Goal: Task Accomplishment & Management: Manage account settings

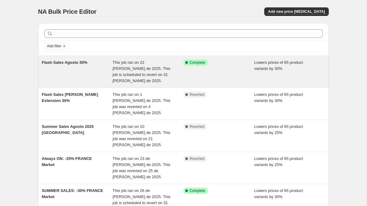
click at [53, 63] on span "Flash Sales Agosto 30%" at bounding box center [65, 62] width 46 height 5
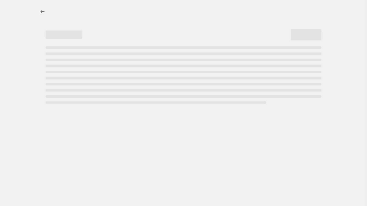
select select "percentage"
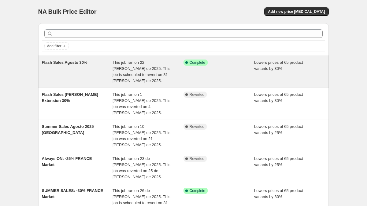
click at [71, 64] on span "Flash Sales Agosto 30%" at bounding box center [65, 62] width 46 height 5
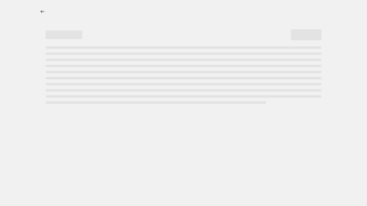
select select "percentage"
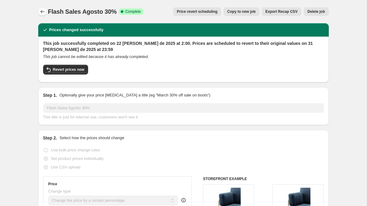
click at [44, 11] on icon "Price change jobs" at bounding box center [42, 12] width 6 height 6
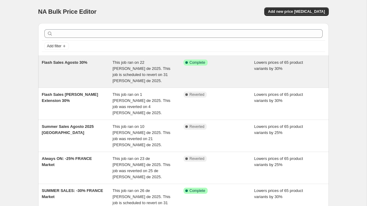
click at [67, 62] on span "Flash Sales Agosto 30%" at bounding box center [65, 62] width 46 height 5
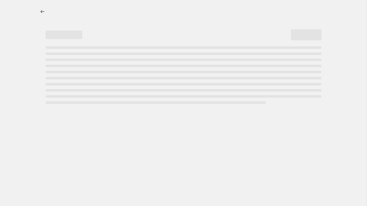
select select "percentage"
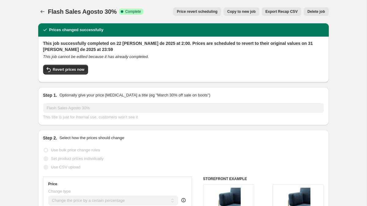
click at [230, 11] on span "Copy to new job" at bounding box center [241, 11] width 28 height 5
select select "percentage"
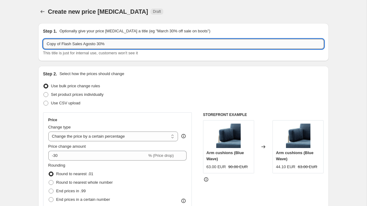
click at [60, 43] on input "Copy of Flash Sales Agosto 30%" at bounding box center [183, 44] width 281 height 10
drag, startPoint x: 62, startPoint y: 43, endPoint x: 31, endPoint y: 43, distance: 30.3
click at [102, 43] on input "Flash Sales Agosto 30%" at bounding box center [183, 44] width 281 height 10
type input "Flash Sales Agosto 30% - 2"
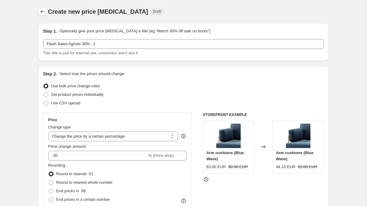
click at [42, 14] on icon "Price change jobs" at bounding box center [42, 12] width 6 height 6
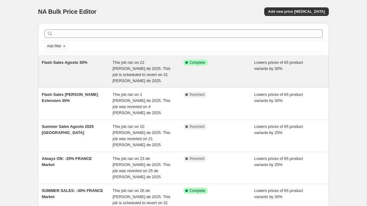
click at [61, 63] on span "Flash Sales Agosto 30%" at bounding box center [65, 62] width 46 height 5
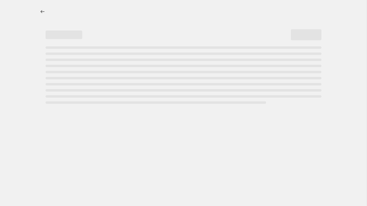
select select "percentage"
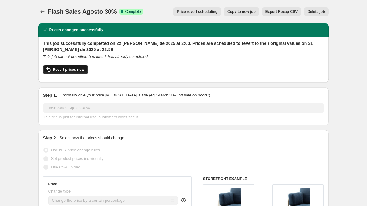
click at [61, 68] on span "Revert prices now" at bounding box center [68, 69] width 31 height 5
checkbox input "false"
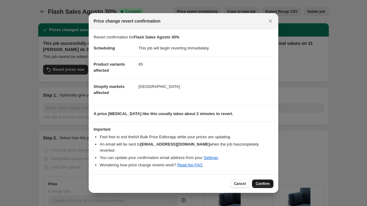
click at [264, 182] on span "Confirm" at bounding box center [263, 184] width 14 height 5
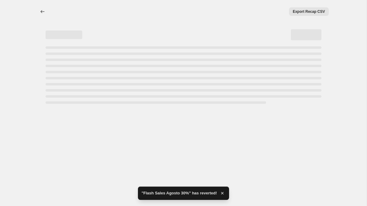
select select "percentage"
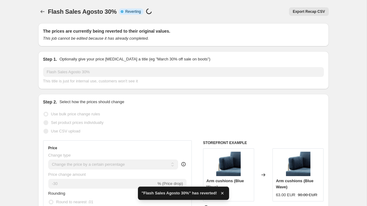
checkbox input "true"
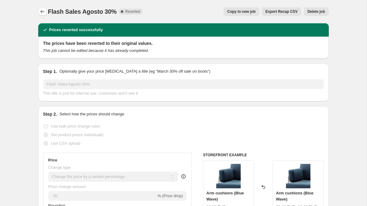
click at [42, 9] on icon "Price change jobs" at bounding box center [42, 12] width 6 height 6
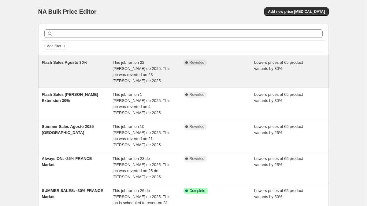
click at [73, 63] on span "Flash Sales Agosto 30%" at bounding box center [65, 62] width 46 height 5
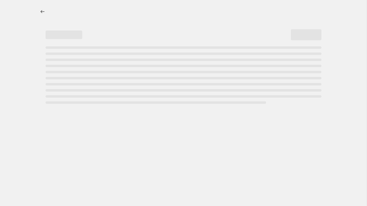
select select "percentage"
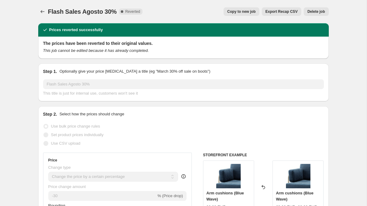
click at [245, 11] on span "Copy to new job" at bounding box center [241, 11] width 28 height 5
select select "percentage"
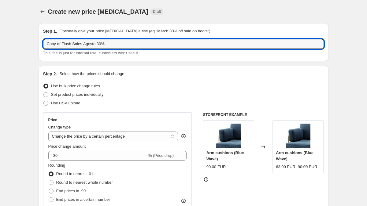
drag, startPoint x: 63, startPoint y: 43, endPoint x: 39, endPoint y: 43, distance: 23.8
click at [39, 44] on div "Step 1. Optionally give your price change job a title (eg "March 30% off sale o…" at bounding box center [183, 42] width 290 height 38
click at [109, 43] on input "Flash Sales Agosto 30%" at bounding box center [183, 44] width 281 height 10
type input "Flash Sales Agosto 30% - 2"
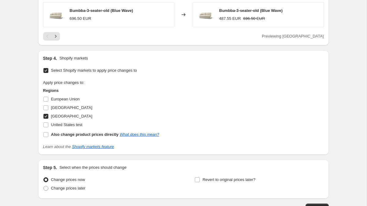
scroll to position [514, 0]
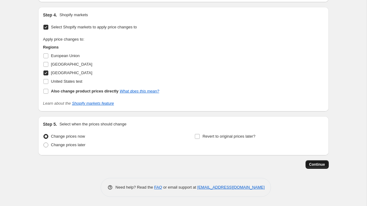
click at [311, 163] on span "Continue" at bounding box center [317, 164] width 16 height 5
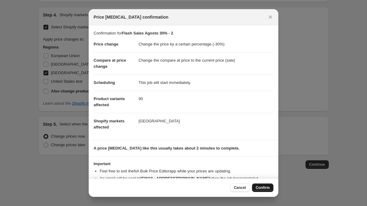
click at [266, 185] on button "Confirm" at bounding box center [262, 188] width 21 height 9
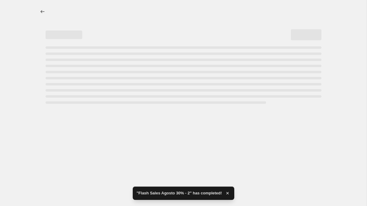
select select "percentage"
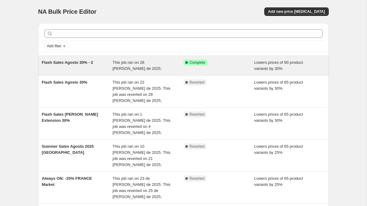
click at [77, 63] on span "Flash Sales Agosto 30% - 2" at bounding box center [67, 62] width 51 height 5
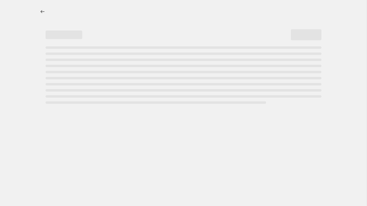
select select "percentage"
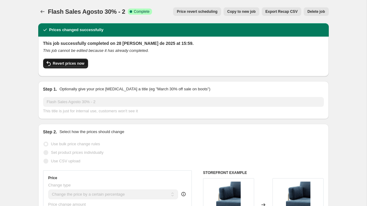
click at [79, 62] on span "Revert prices now" at bounding box center [68, 63] width 31 height 5
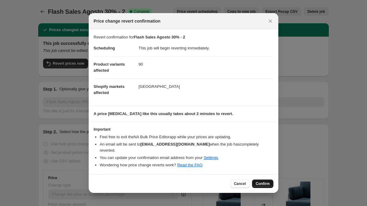
click at [260, 180] on button "Confirm" at bounding box center [262, 184] width 21 height 9
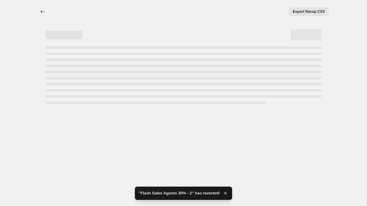
select select "percentage"
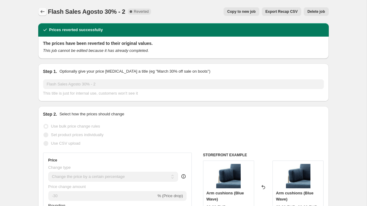
click at [43, 12] on icon "Price change jobs" at bounding box center [42, 12] width 6 height 6
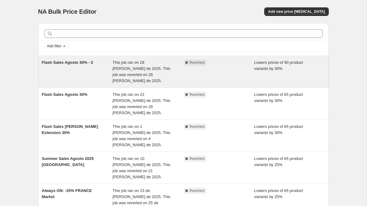
click at [69, 61] on span "Flash Sales Agosto 30% - 2" at bounding box center [67, 62] width 51 height 5
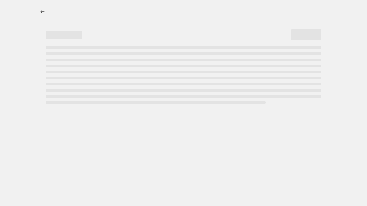
select select "percentage"
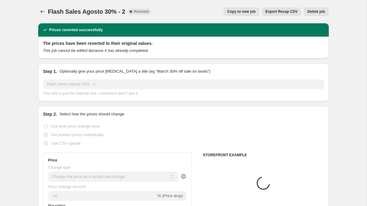
click at [236, 13] on span "Copy to new job" at bounding box center [241, 11] width 28 height 5
select select "percentage"
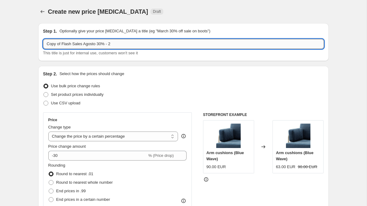
click at [59, 44] on input "Copy of Flash Sales Agosto 30% - 2" at bounding box center [183, 44] width 281 height 10
drag, startPoint x: 62, startPoint y: 43, endPoint x: 36, endPoint y: 43, distance: 26.3
click at [107, 44] on input "Flash Sales Agosto 30% - 2" at bounding box center [183, 44] width 281 height 10
type input "Flash Sales Agosto 30% - 3"
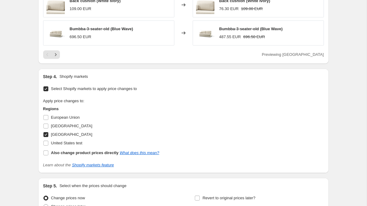
scroll to position [514, 0]
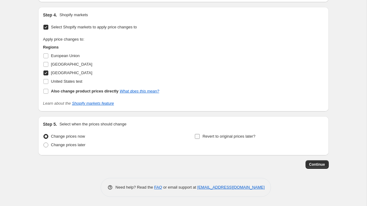
click at [196, 137] on input "Revert to original prices later?" at bounding box center [197, 136] width 5 height 5
checkbox input "true"
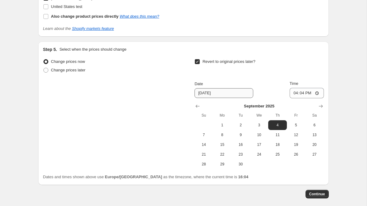
scroll to position [590, 0]
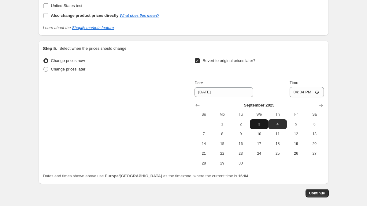
click at [258, 123] on span "3" at bounding box center [258, 124] width 13 height 5
type input "9/3/2025"
click at [302, 90] on input "16:04" at bounding box center [306, 92] width 34 height 10
click at [311, 94] on input "23:04" at bounding box center [306, 92] width 34 height 10
type input "23:59"
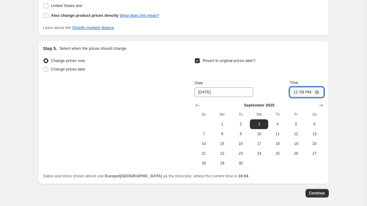
click at [315, 192] on span "Continue" at bounding box center [317, 193] width 16 height 5
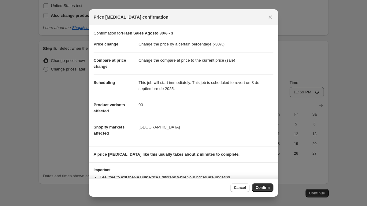
scroll to position [23, 0]
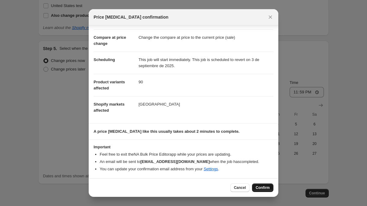
click at [259, 188] on span "Confirm" at bounding box center [263, 188] width 14 height 5
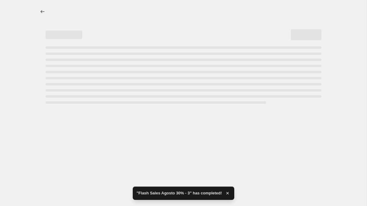
select select "percentage"
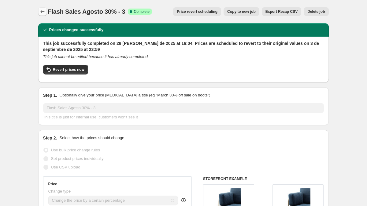
click at [40, 10] on icon "Price change jobs" at bounding box center [42, 12] width 6 height 6
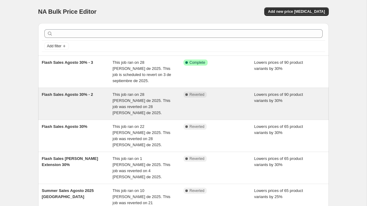
click at [64, 95] on span "Flash Sales Agosto 30% - 2" at bounding box center [67, 94] width 51 height 5
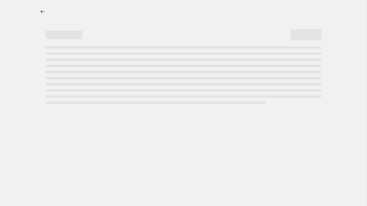
select select "percentage"
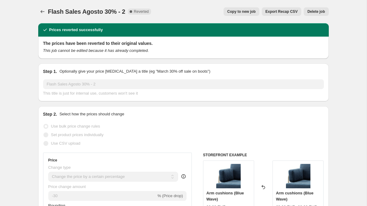
click at [310, 11] on span "Delete job" at bounding box center [315, 11] width 17 height 5
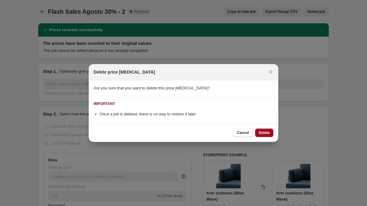
click at [263, 131] on span "Delete" at bounding box center [264, 133] width 11 height 5
